Goal: Complete application form

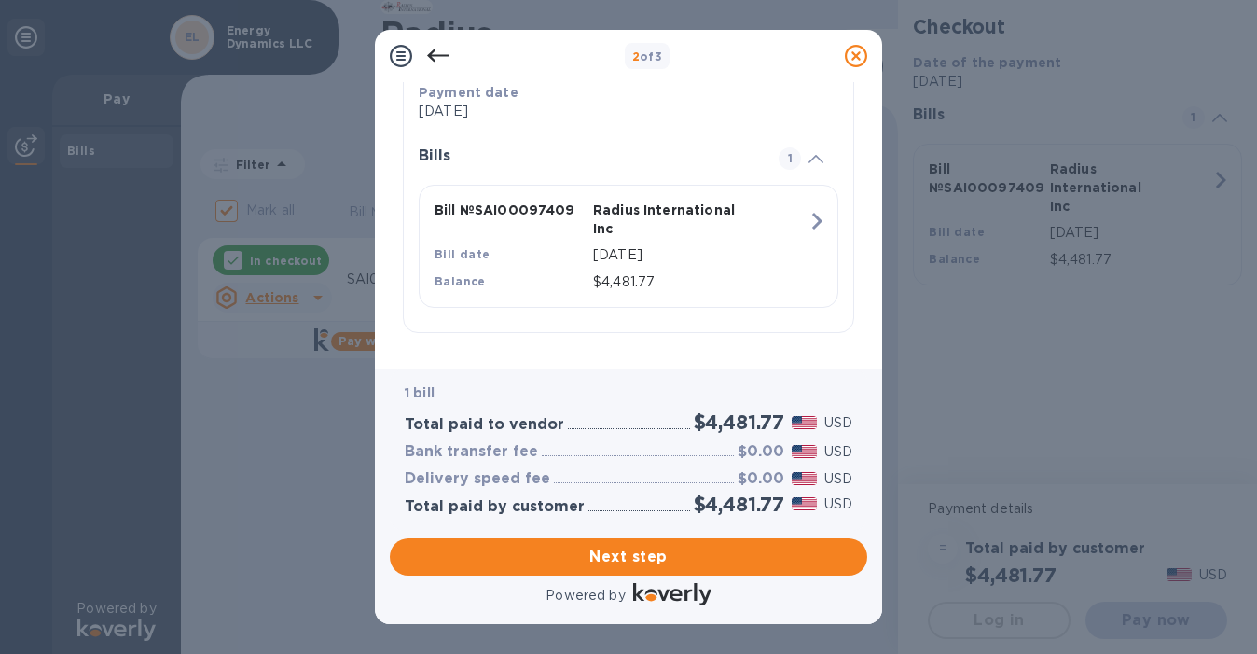
scroll to position [386, 0]
click at [637, 562] on span "Next step" at bounding box center [629, 557] width 448 height 22
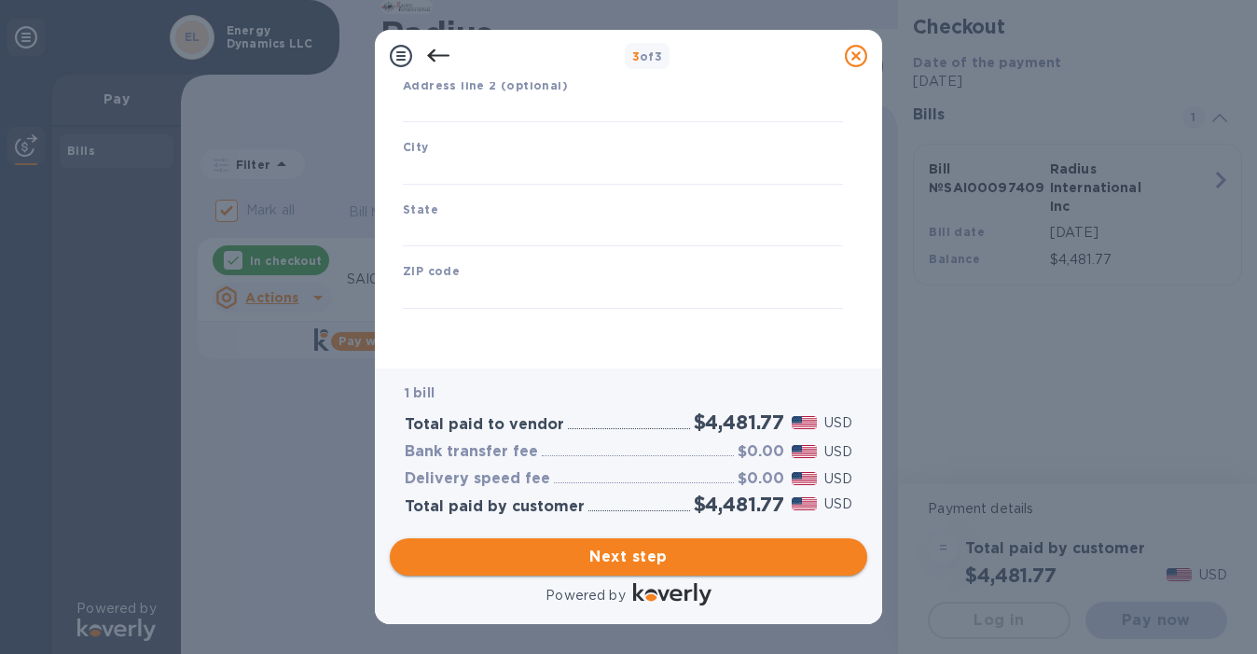
scroll to position [258, 0]
type input "[GEOGRAPHIC_DATA]"
click at [493, 105] on input "text" at bounding box center [623, 109] width 440 height 28
type input "[STREET_ADDRESS]"
click at [431, 169] on input "text" at bounding box center [623, 171] width 440 height 28
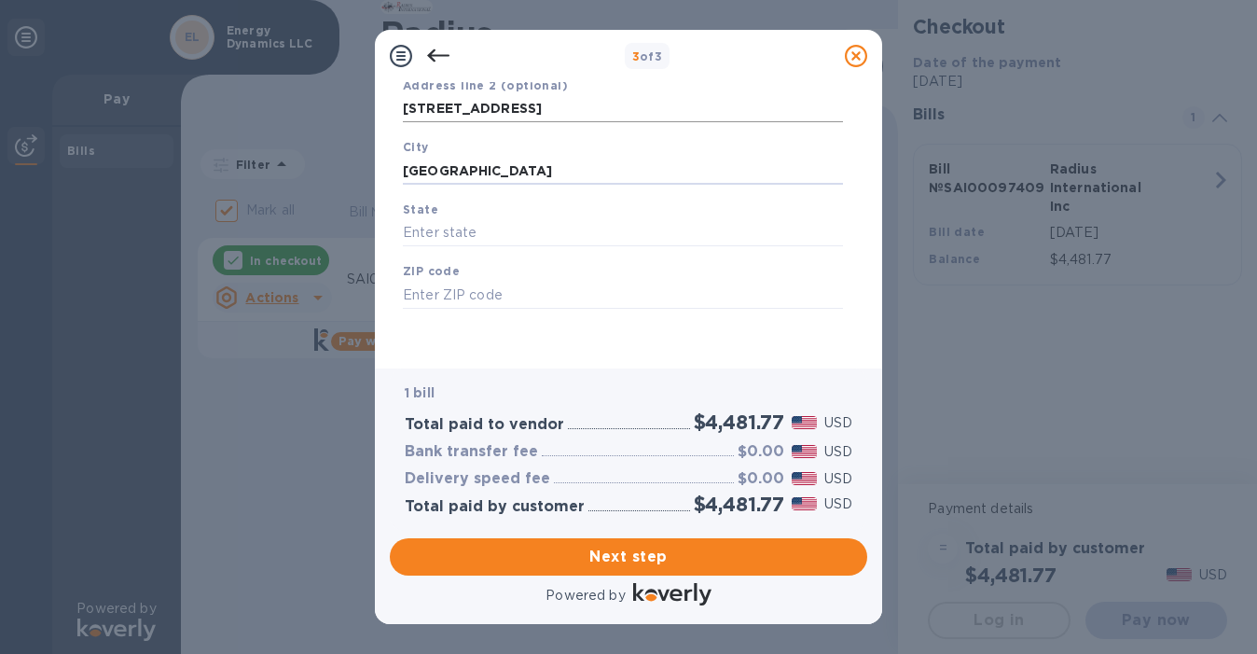
type input "[GEOGRAPHIC_DATA]"
drag, startPoint x: 552, startPoint y: 107, endPoint x: 264, endPoint y: 100, distance: 288.3
click at [265, 100] on div "3 of 3 Business Information Legal business name Please provide the legal name t…" at bounding box center [628, 327] width 1257 height 654
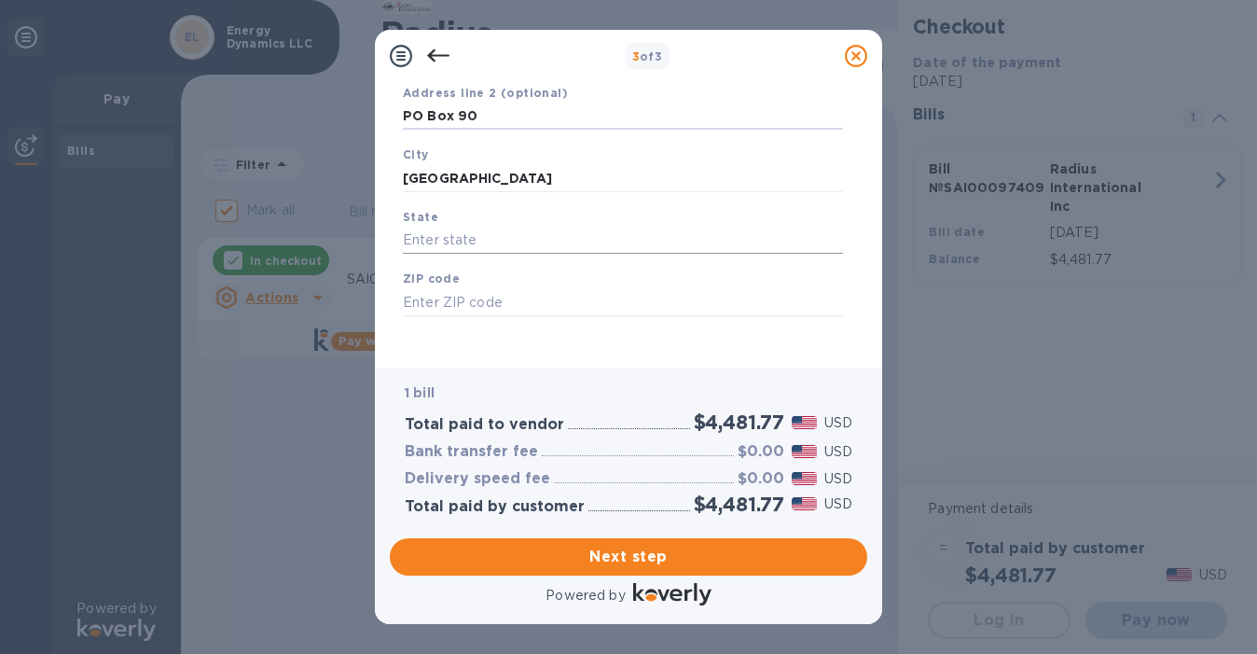
type input "PO Box 90"
click at [464, 242] on input "text" at bounding box center [623, 241] width 440 height 28
type input "ME"
click at [471, 310] on input "text" at bounding box center [623, 302] width 440 height 28
type input "04579"
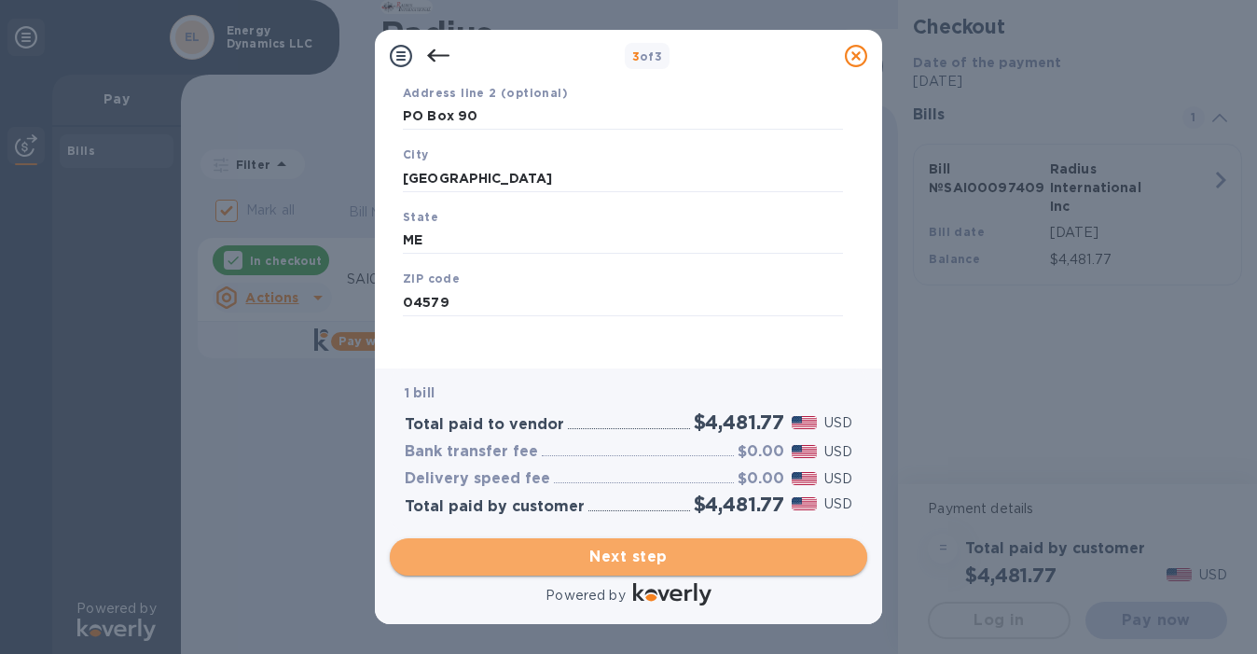
click at [559, 551] on span "Next step" at bounding box center [629, 557] width 448 height 22
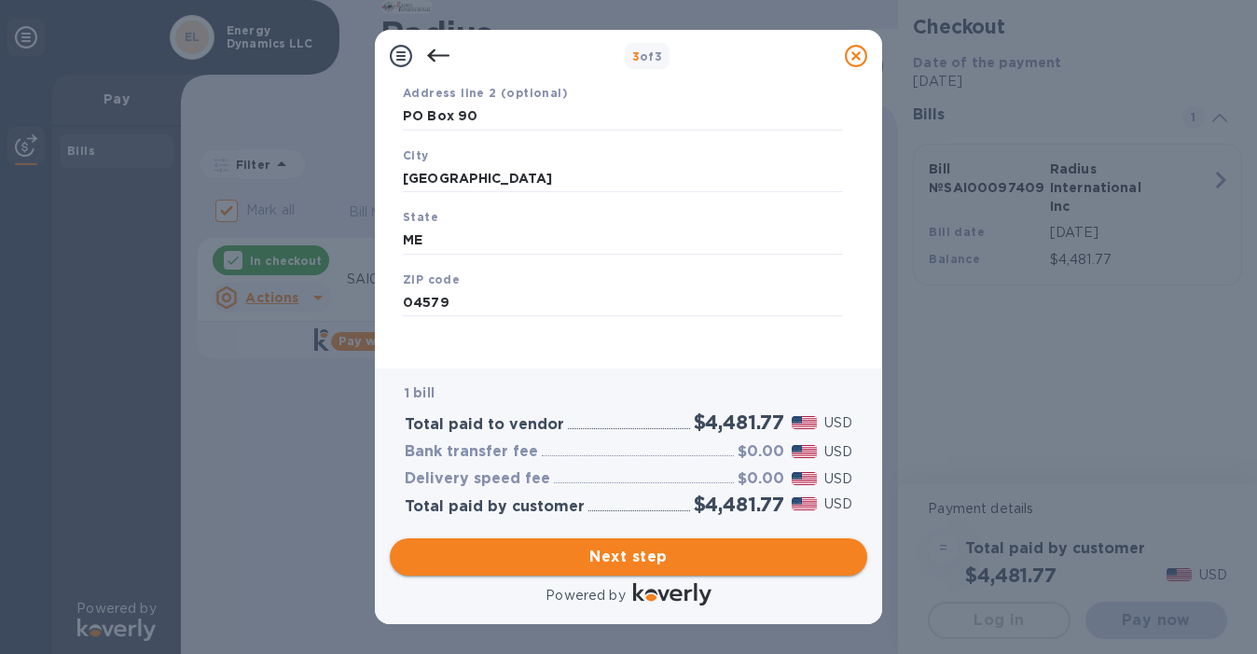
click at [575, 557] on span "Next step" at bounding box center [629, 557] width 448 height 22
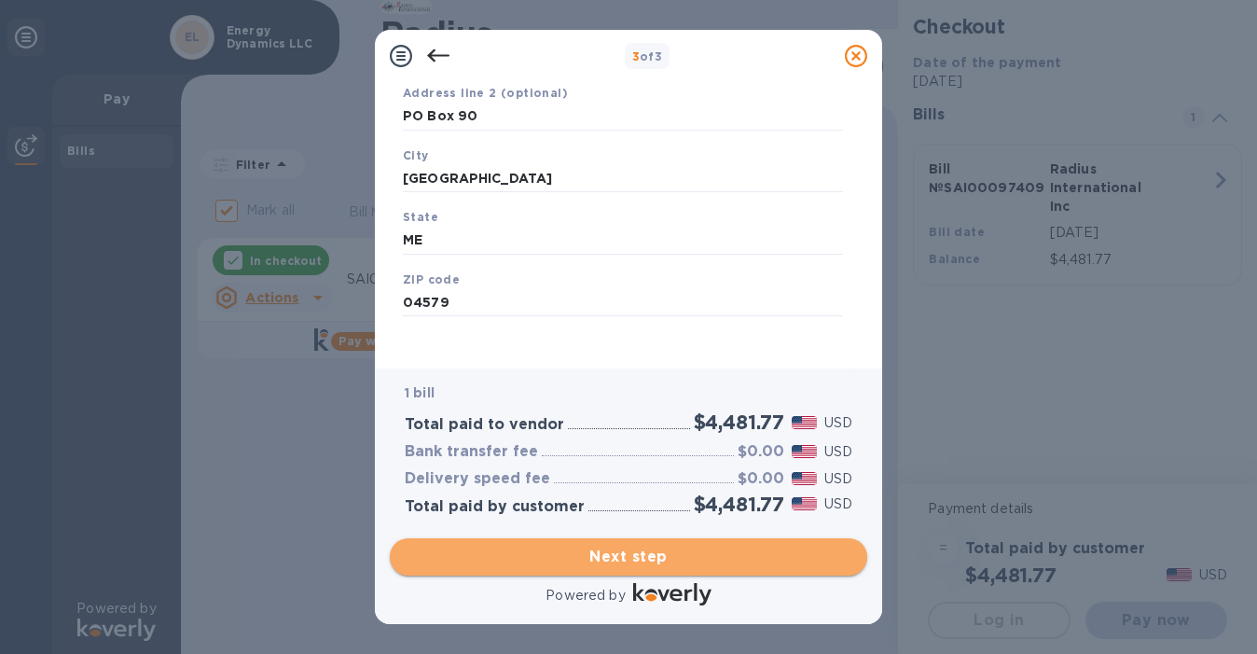
click at [587, 559] on span "Next step" at bounding box center [629, 557] width 448 height 22
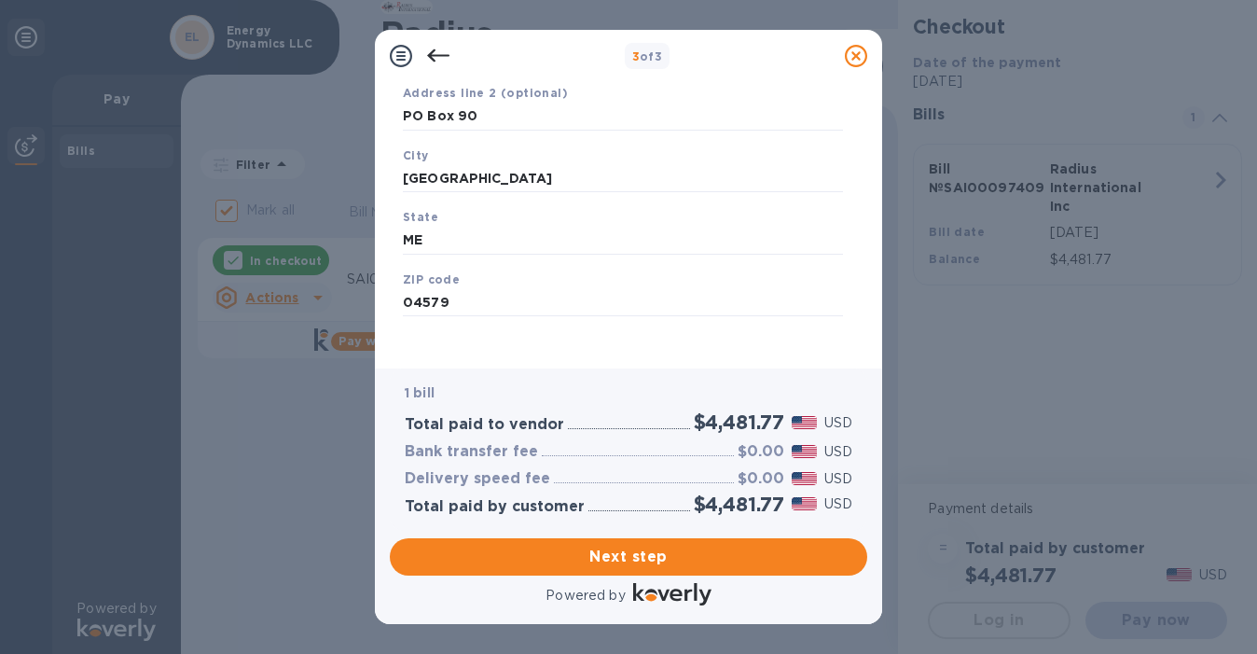
click at [429, 49] on icon at bounding box center [438, 56] width 22 height 22
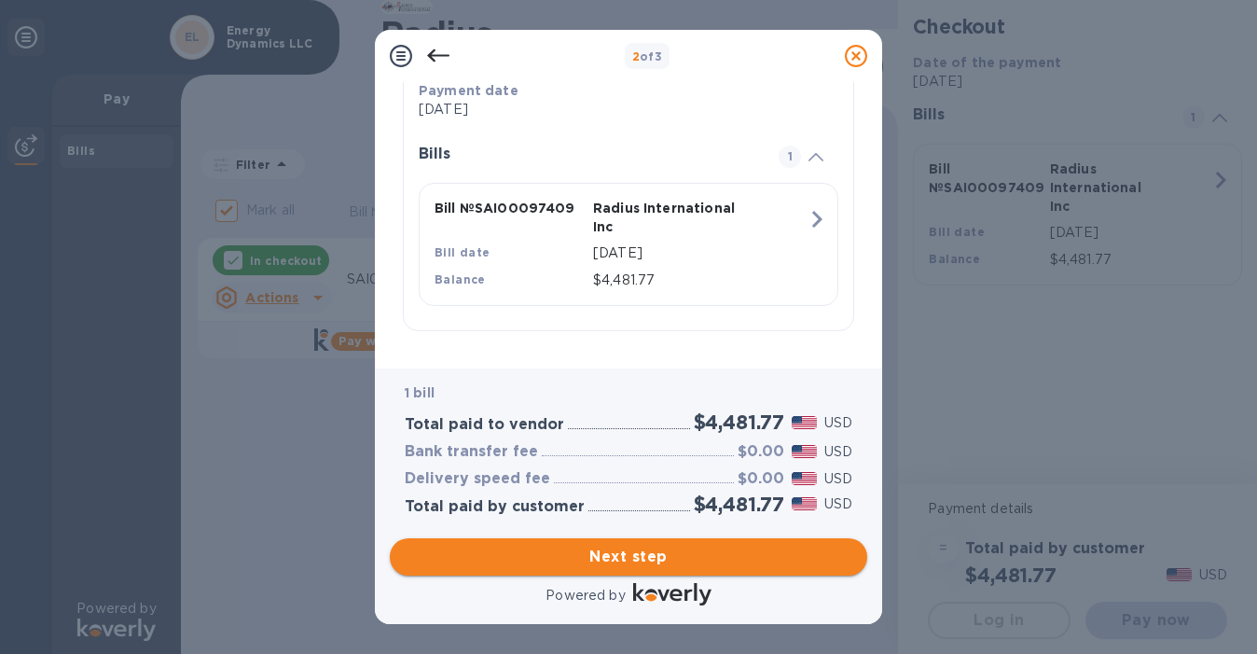
click at [615, 544] on button "Next step" at bounding box center [629, 556] width 478 height 37
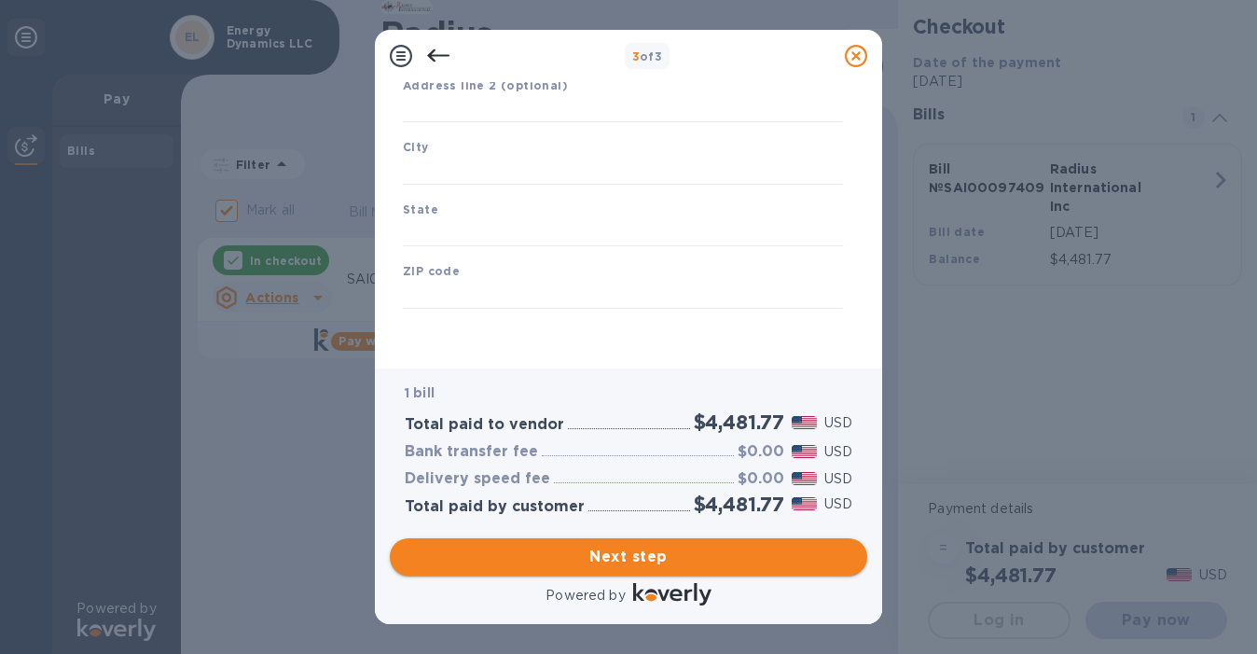
scroll to position [258, 0]
click at [505, 106] on input "text" at bounding box center [623, 109] width 440 height 28
type input "P"
type input "[GEOGRAPHIC_DATA]"
type input "ME"
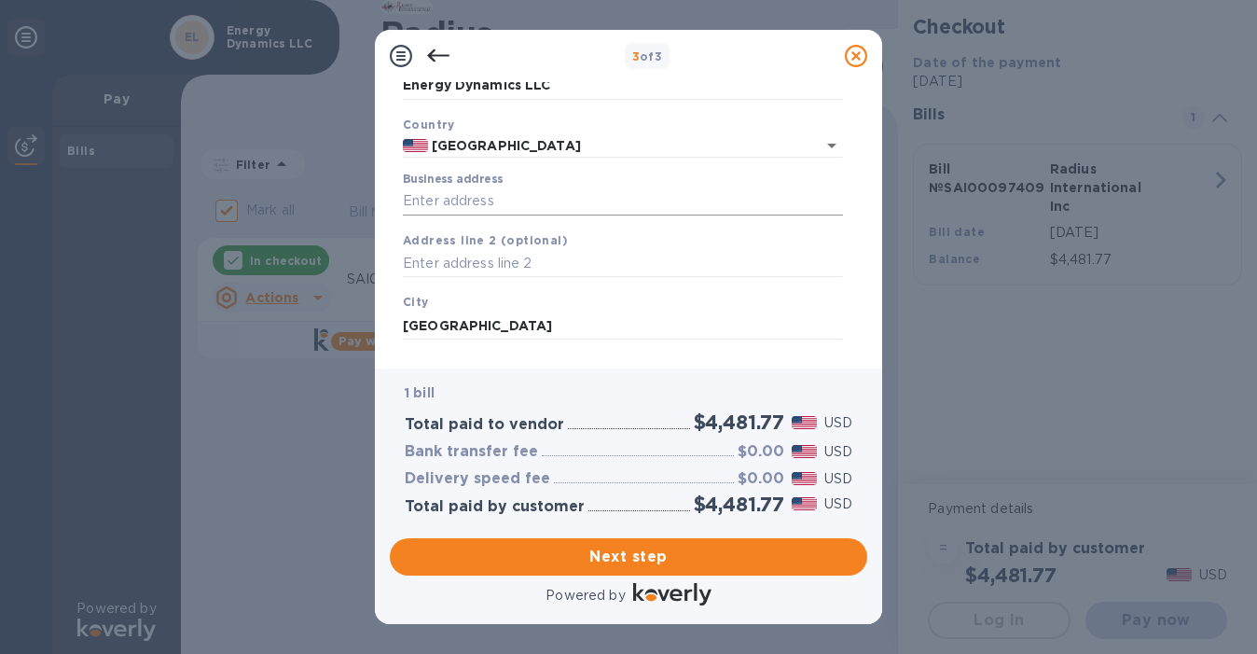
scroll to position [72, 0]
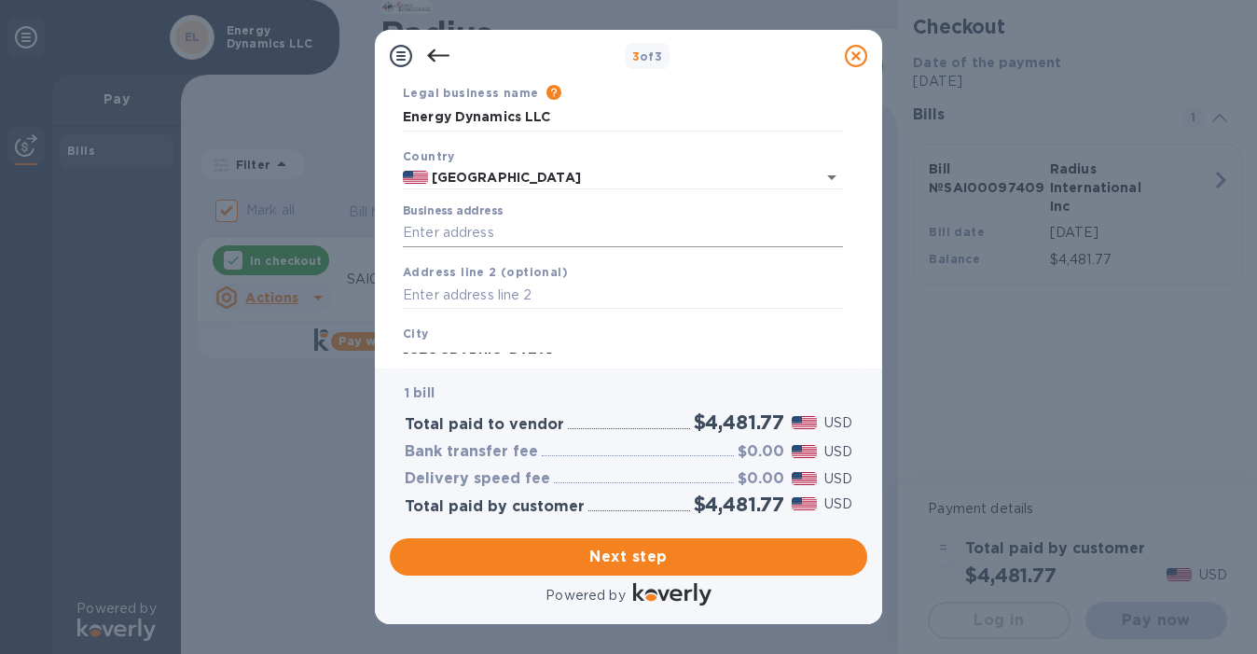
type input "04579"
click at [497, 228] on input "Business address" at bounding box center [623, 233] width 440 height 28
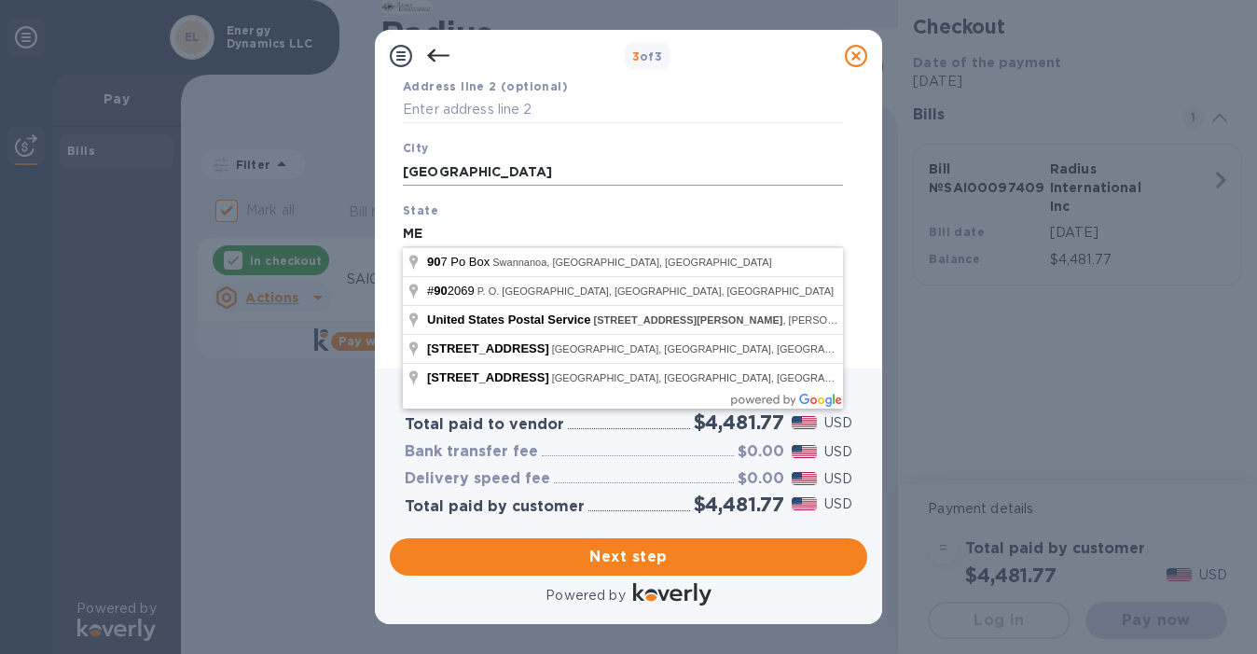
scroll to position [258, 0]
type input "PO BOX 90"
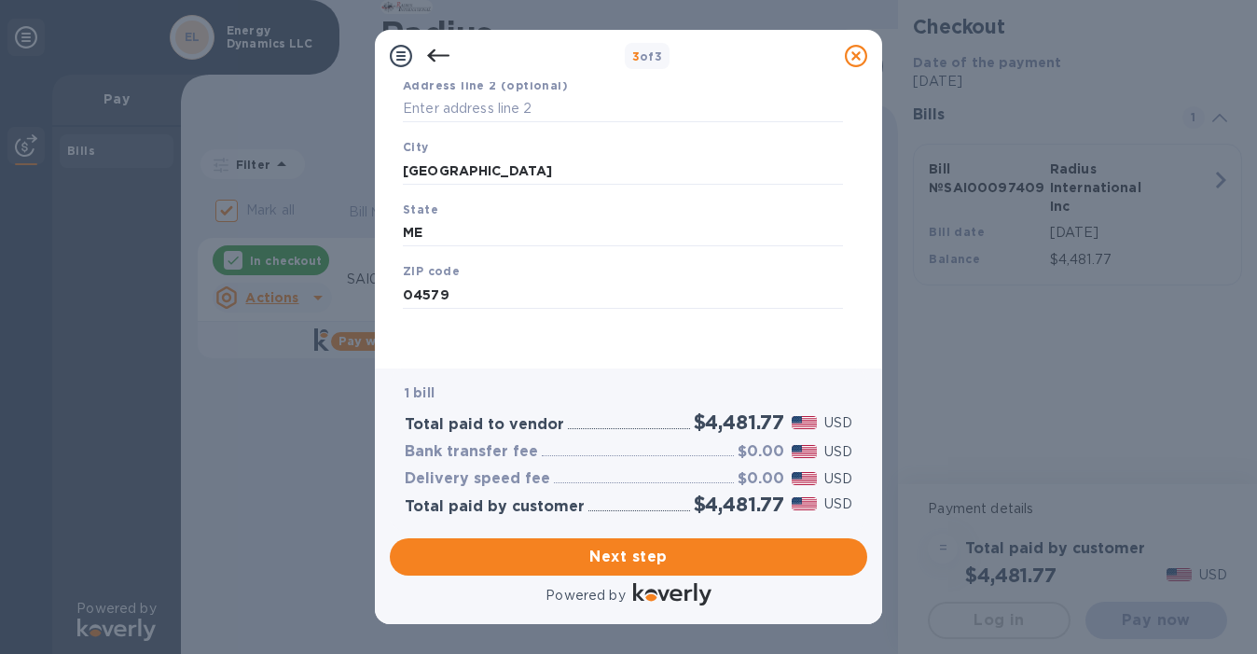
click at [874, 116] on div "Business Information Legal business name Please provide the legal name that app…" at bounding box center [628, 225] width 507 height 286
click at [648, 557] on span "Next step" at bounding box center [629, 557] width 448 height 22
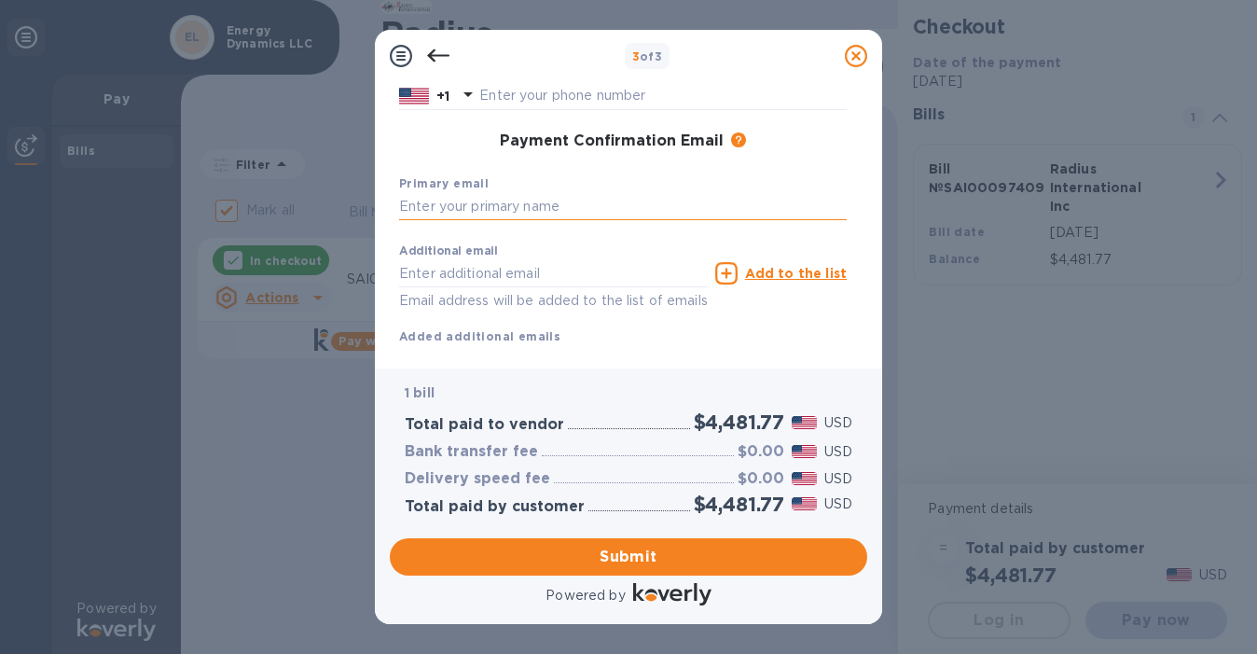
click at [515, 209] on input "text" at bounding box center [623, 207] width 448 height 28
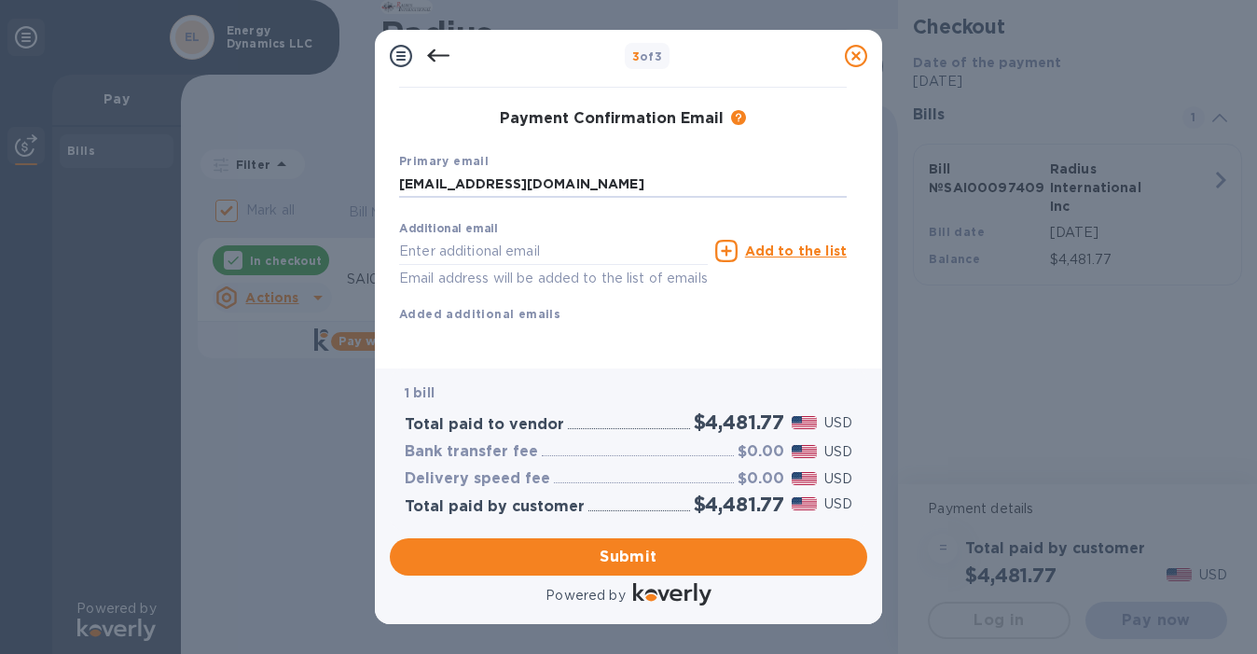
scroll to position [302, 0]
type input "[EMAIL_ADDRESS][DOMAIN_NAME]"
click at [872, 193] on div "Payment Contact Information First name Last name Phone number +1 Payment Confir…" at bounding box center [628, 225] width 507 height 286
click at [585, 554] on span "Submit" at bounding box center [629, 557] width 448 height 22
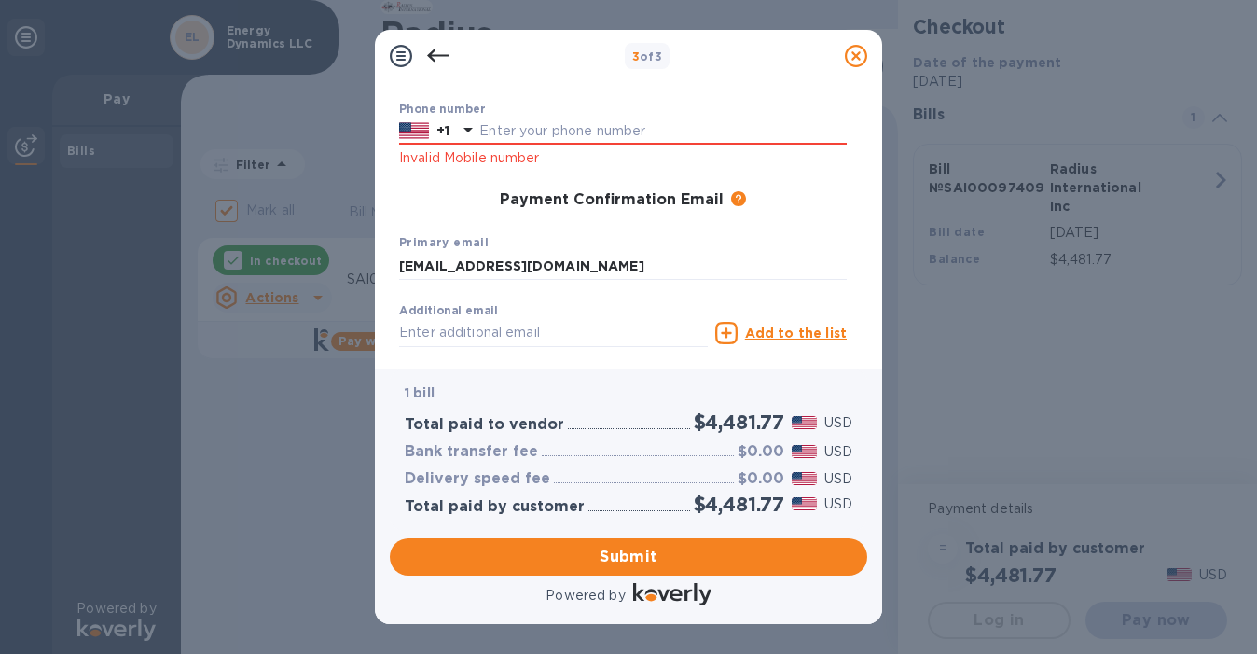
scroll to position [2, 0]
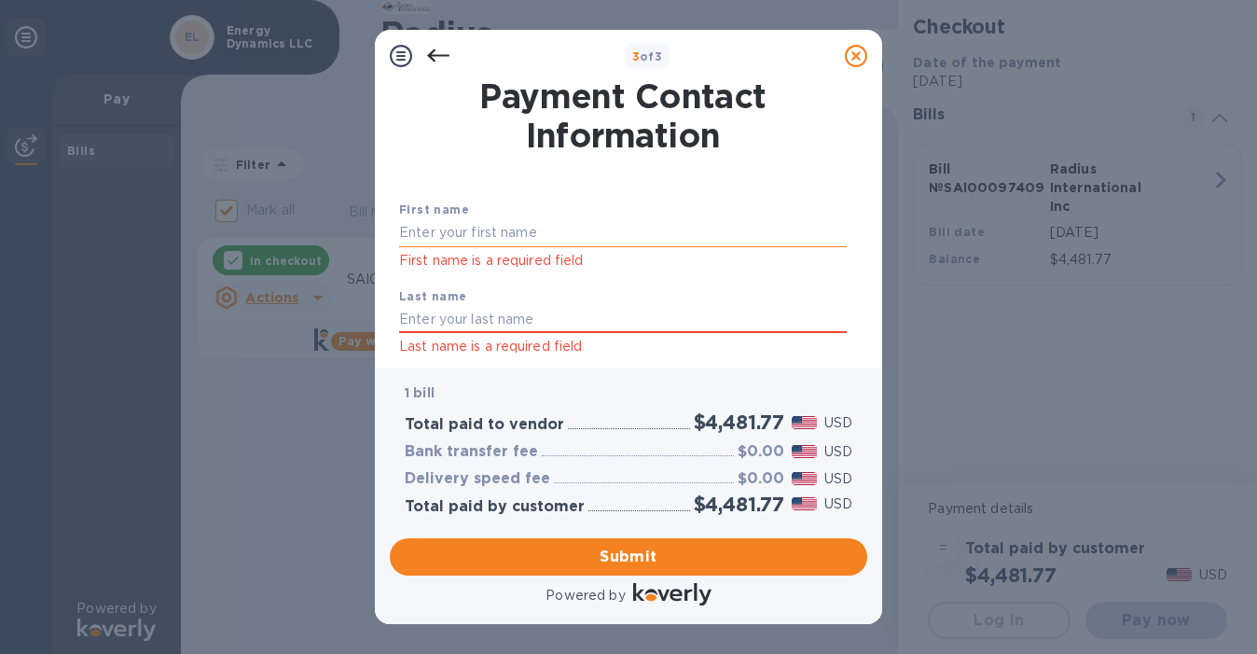
click at [518, 231] on input "text" at bounding box center [623, 233] width 448 height 28
type input "Abbie"
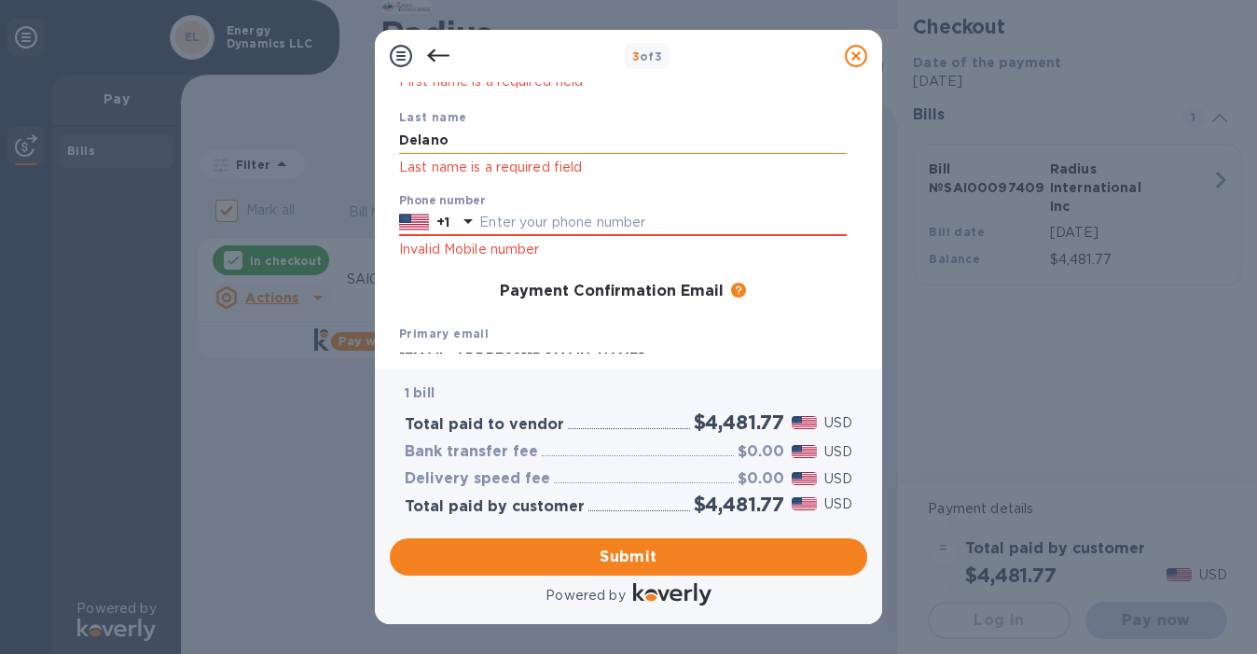
scroll to position [188, 0]
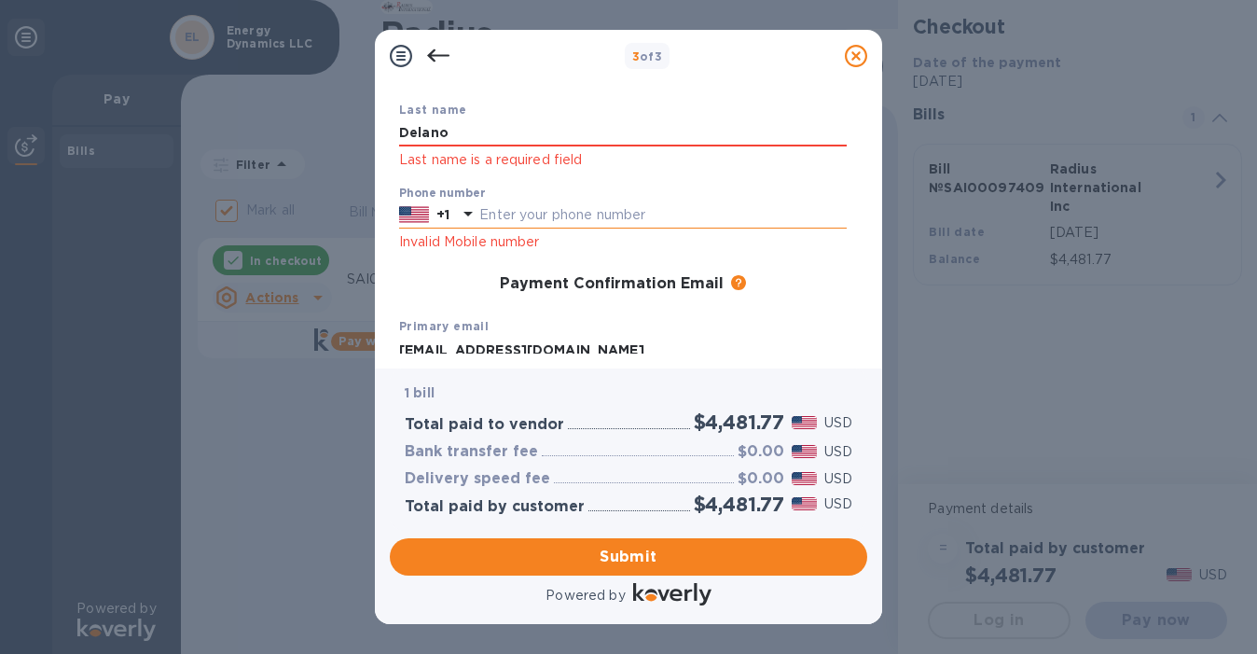
type input "Delano"
click at [630, 214] on input "text" at bounding box center [663, 215] width 368 height 28
type input "2078828120"
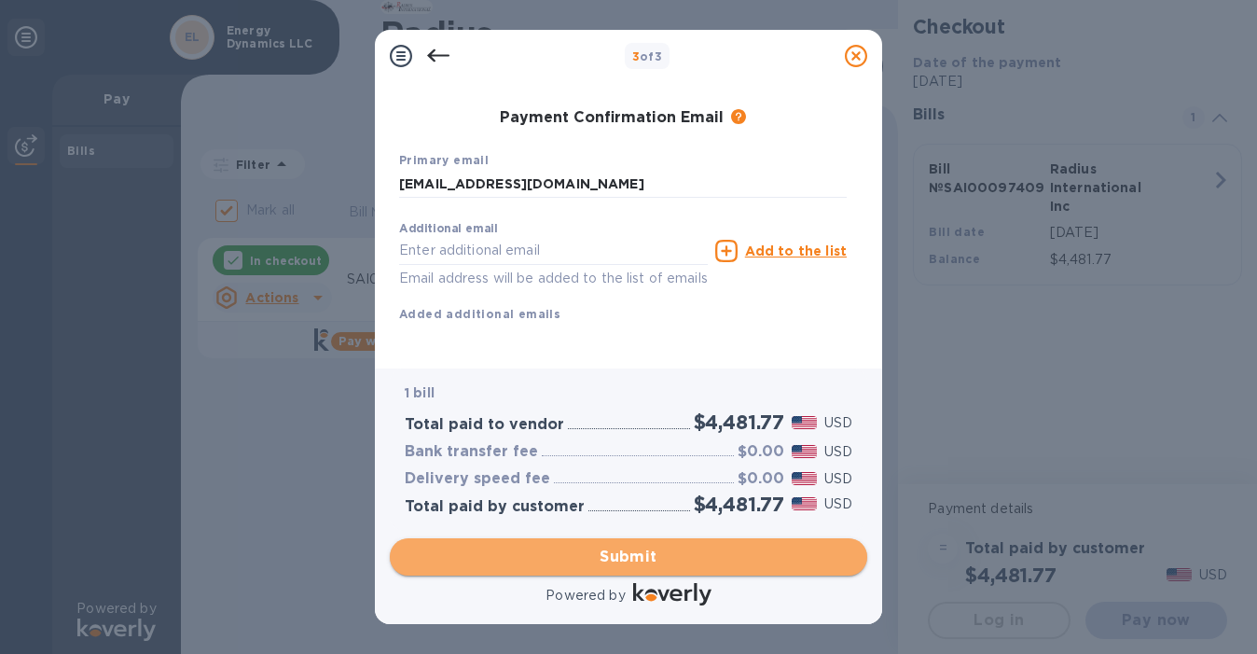
click at [594, 553] on span "Submit" at bounding box center [629, 557] width 448 height 22
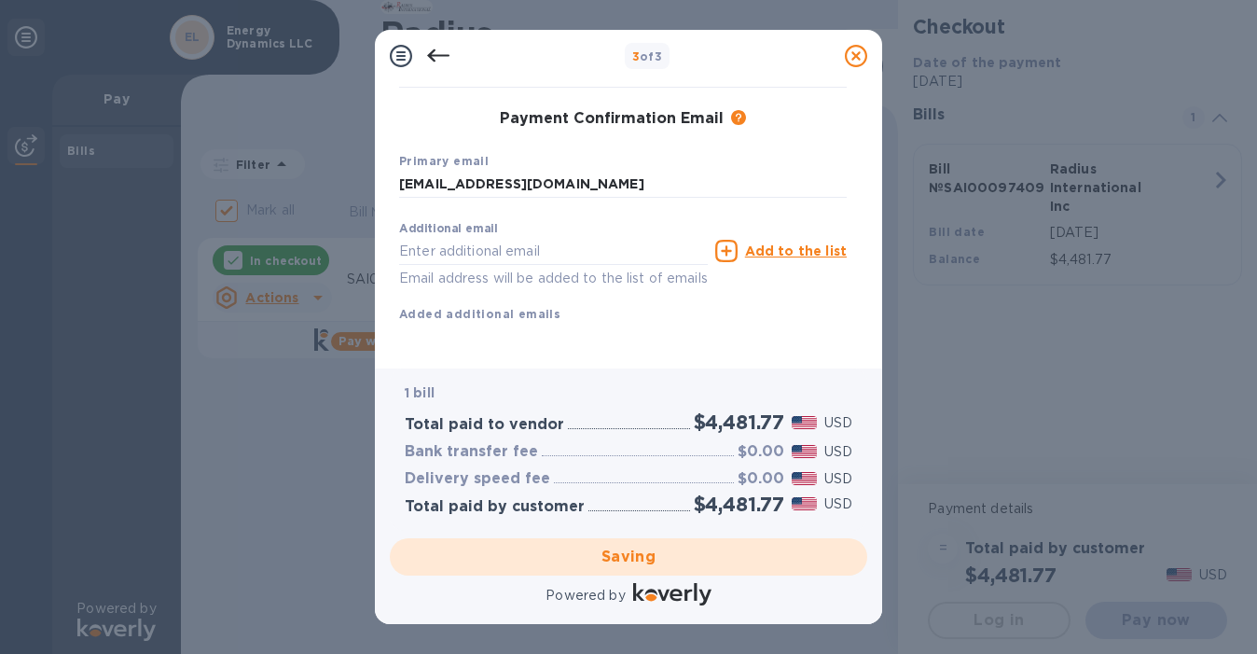
checkbox input "false"
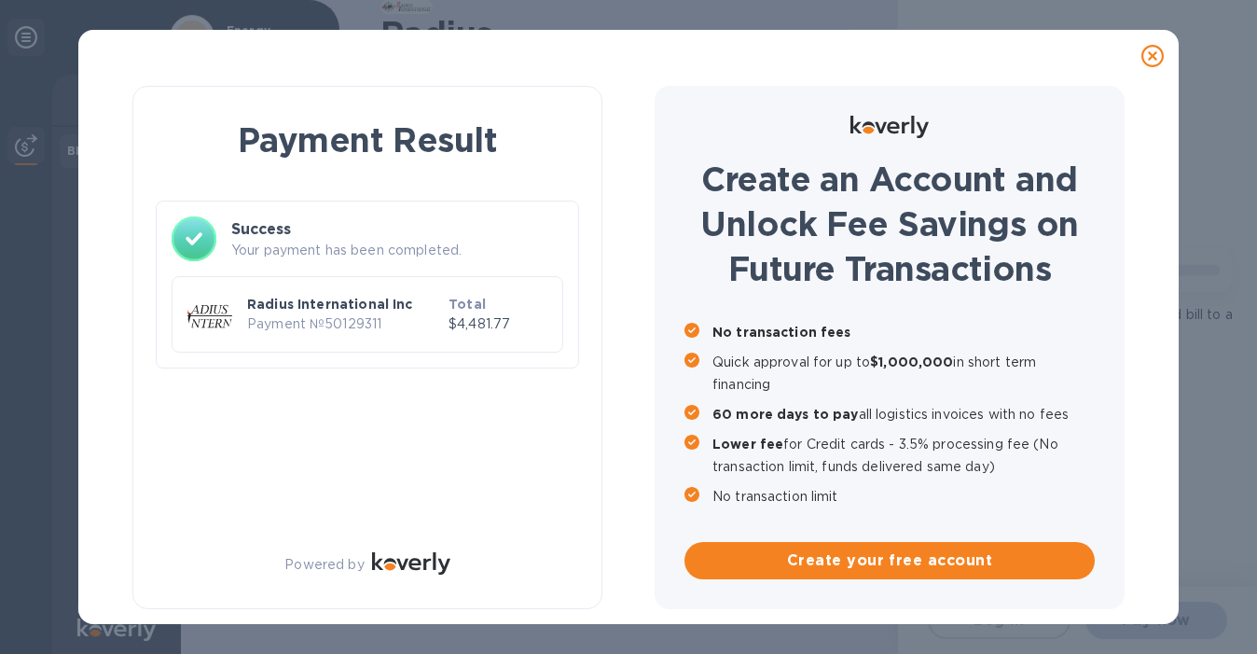
scroll to position [0, 0]
